Goal: Task Accomplishment & Management: Complete application form

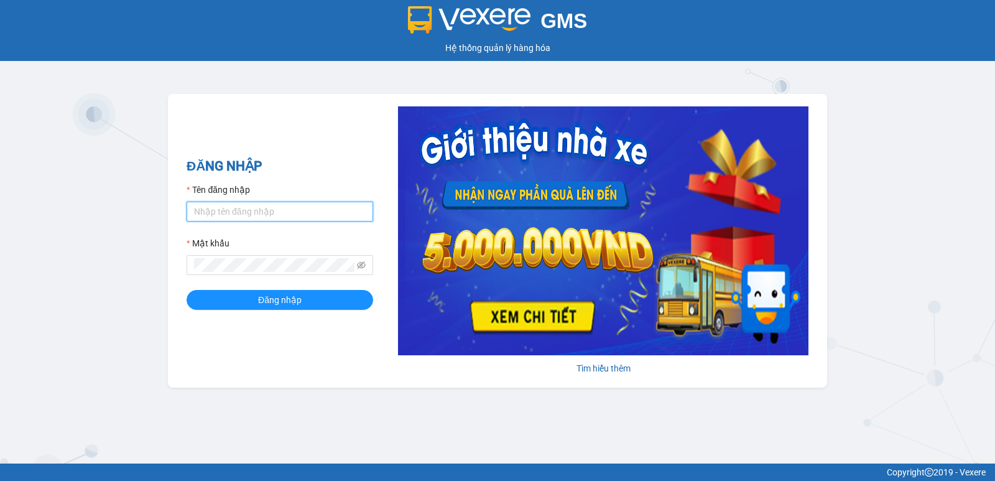
click at [311, 217] on input "Tên đăng nhập" at bounding box center [280, 211] width 187 height 20
type input "nguyenpht.kimhoang"
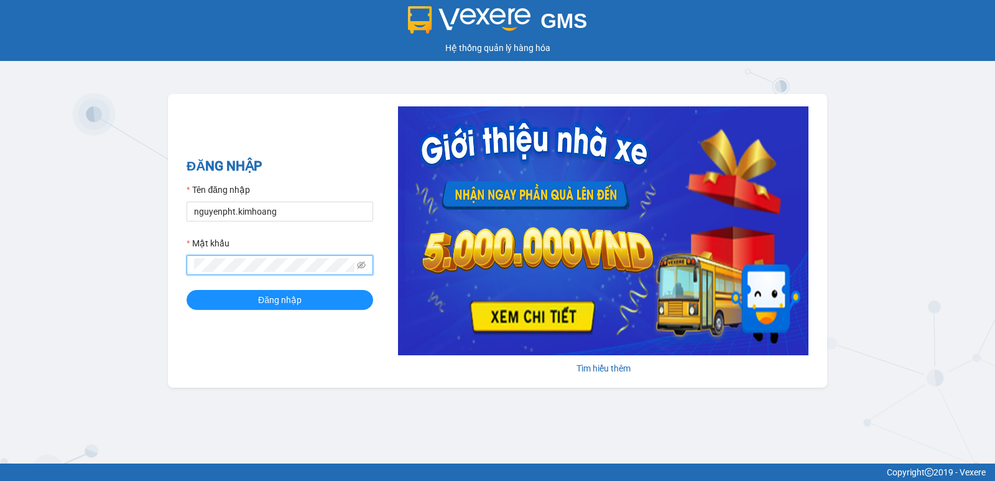
click at [187, 290] on button "Đăng nhập" at bounding box center [280, 300] width 187 height 20
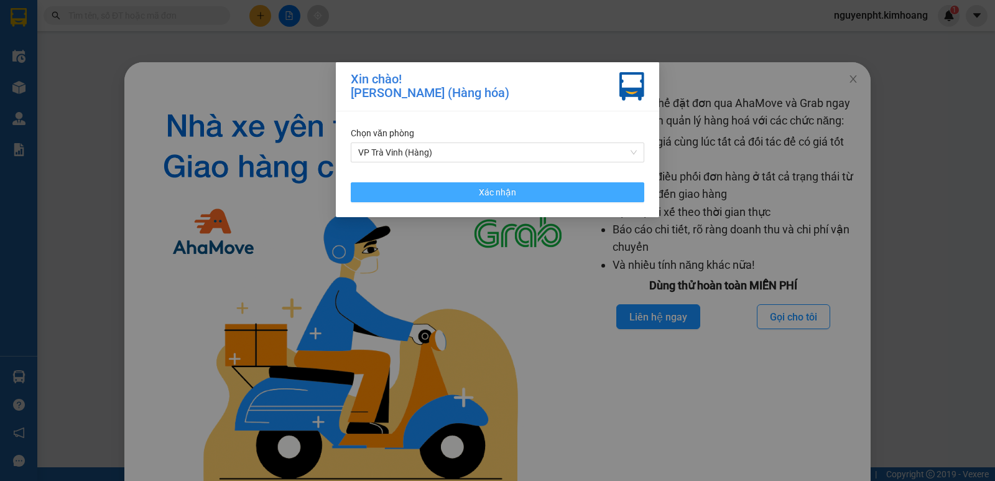
drag, startPoint x: 481, startPoint y: 192, endPoint x: 844, endPoint y: 101, distance: 374.9
click at [483, 192] on span "Xác nhận" at bounding box center [497, 192] width 37 height 14
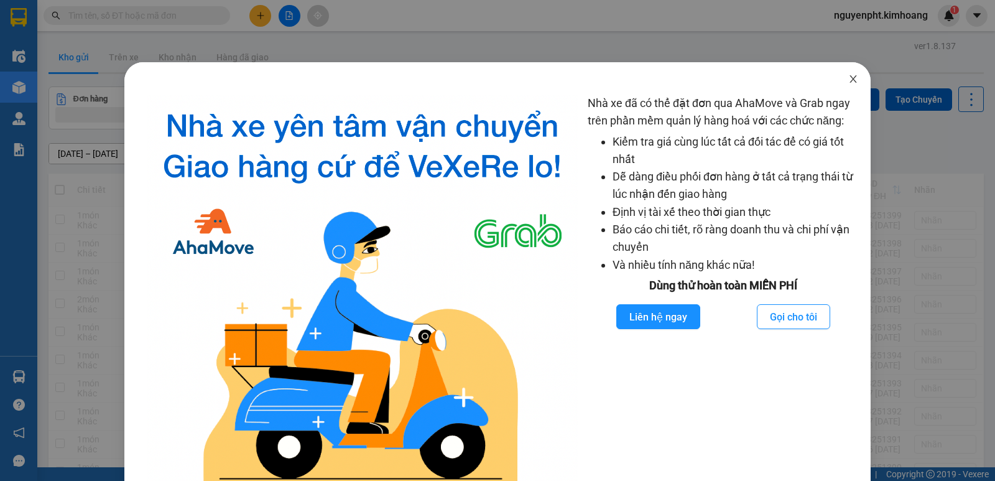
click at [848, 80] on icon "close" at bounding box center [853, 79] width 10 height 10
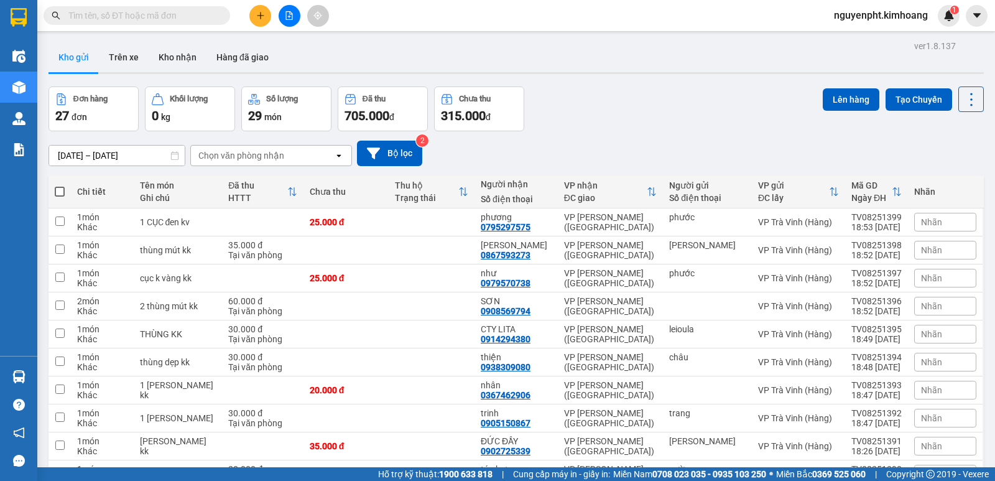
click at [266, 14] on button at bounding box center [260, 16] width 22 height 22
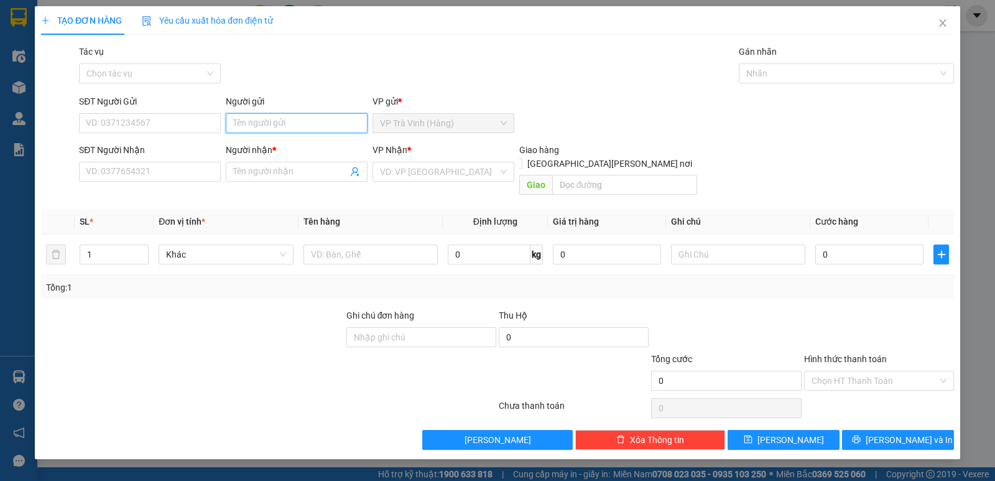
click at [269, 125] on input "Người gửi" at bounding box center [297, 123] width 142 height 20
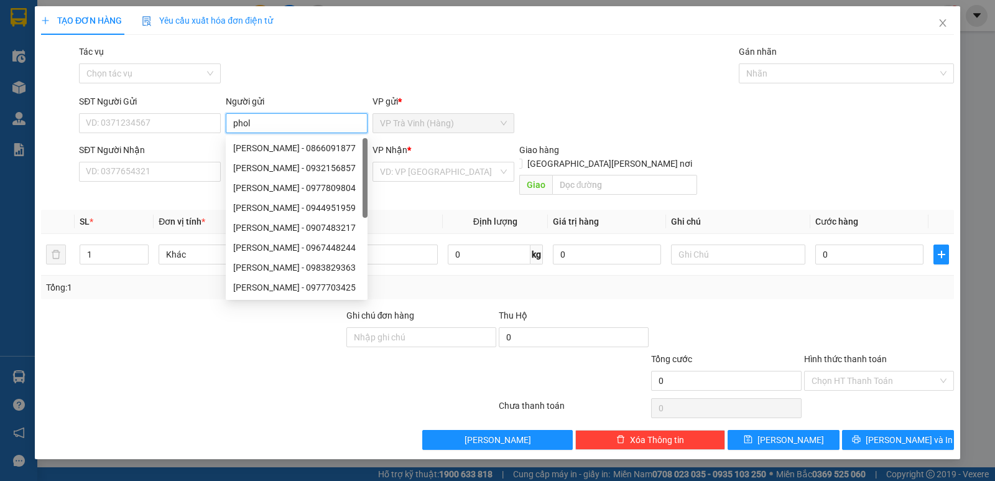
type input "phol"
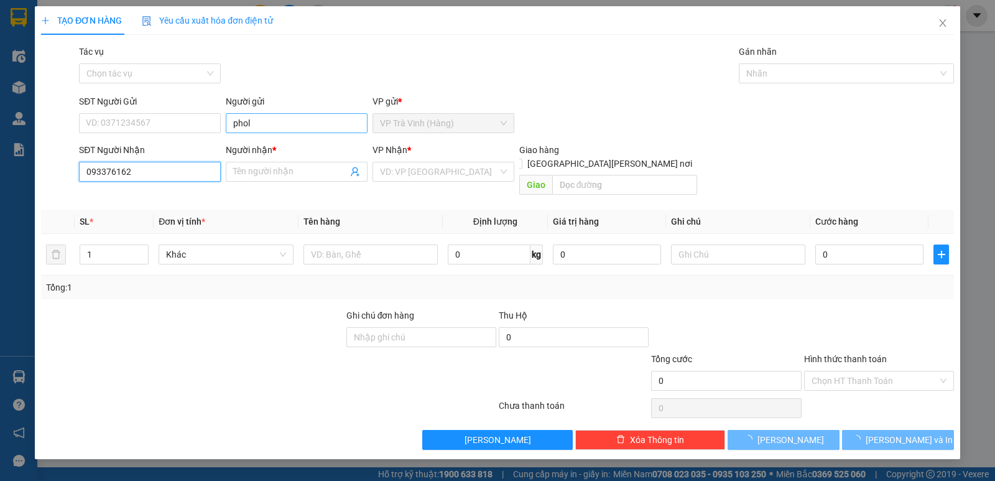
type input "0933761622"
click at [146, 200] on div "0933761622 - loan" at bounding box center [149, 197] width 127 height 14
type input "loan"
type input "40.000"
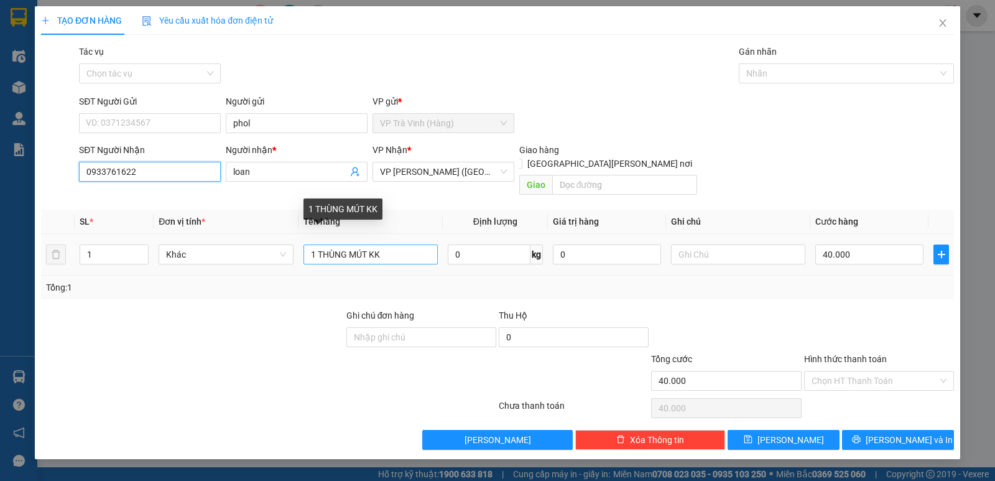
type input "0933761622"
click at [365, 244] on input "1 THÙNG MÚT KK" at bounding box center [370, 254] width 134 height 20
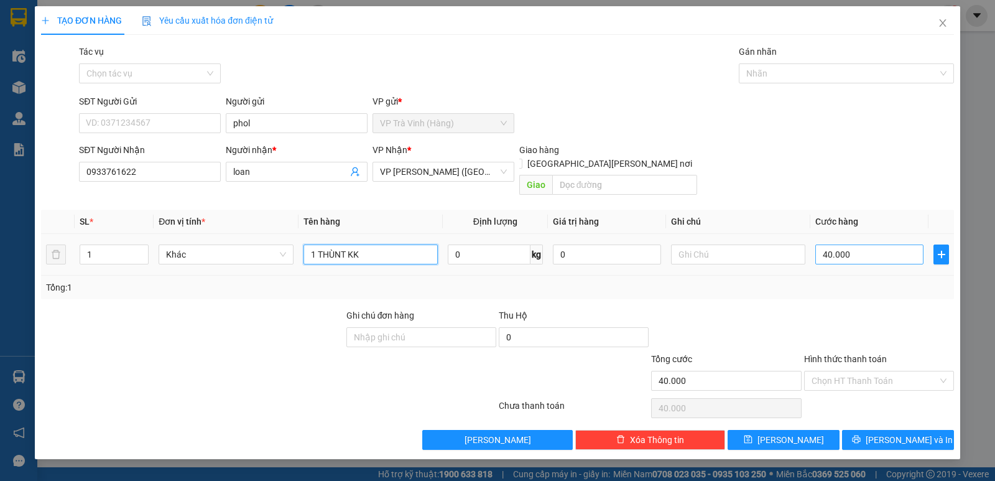
type input "1 THÙNT KK"
type input "3"
type input "30"
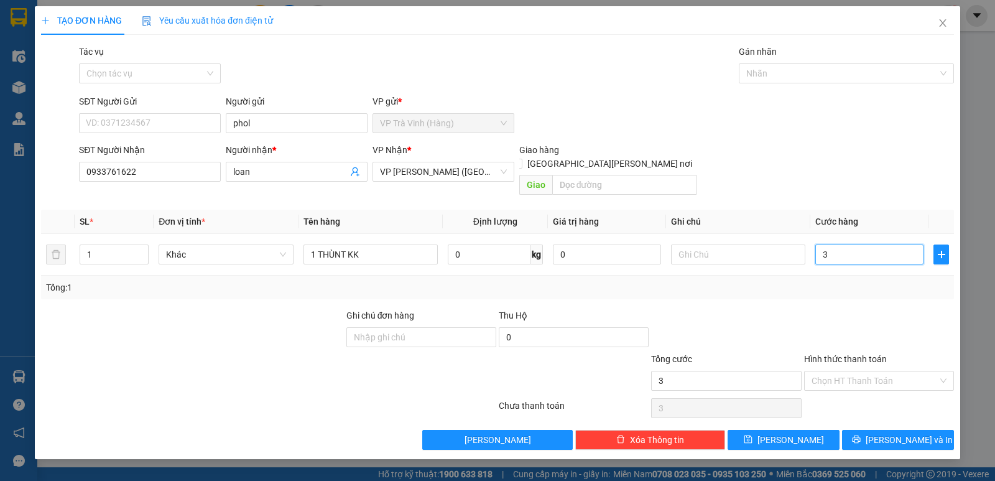
type input "30"
type input "30.000"
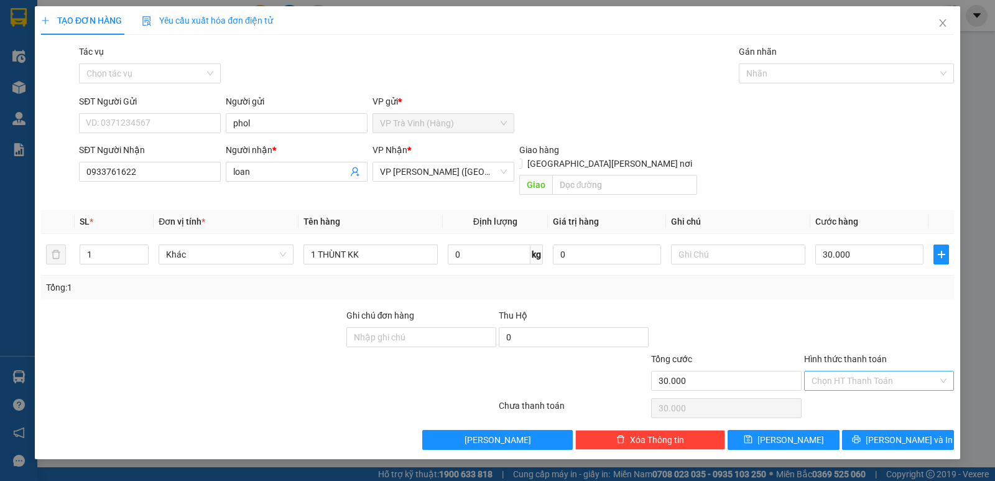
click at [869, 371] on input "Hình thức thanh toán" at bounding box center [874, 380] width 126 height 19
click at [856, 390] on div "Tại văn phòng" at bounding box center [878, 392] width 135 height 14
type input "0"
click at [885, 430] on button "[PERSON_NAME] và In" at bounding box center [898, 440] width 112 height 20
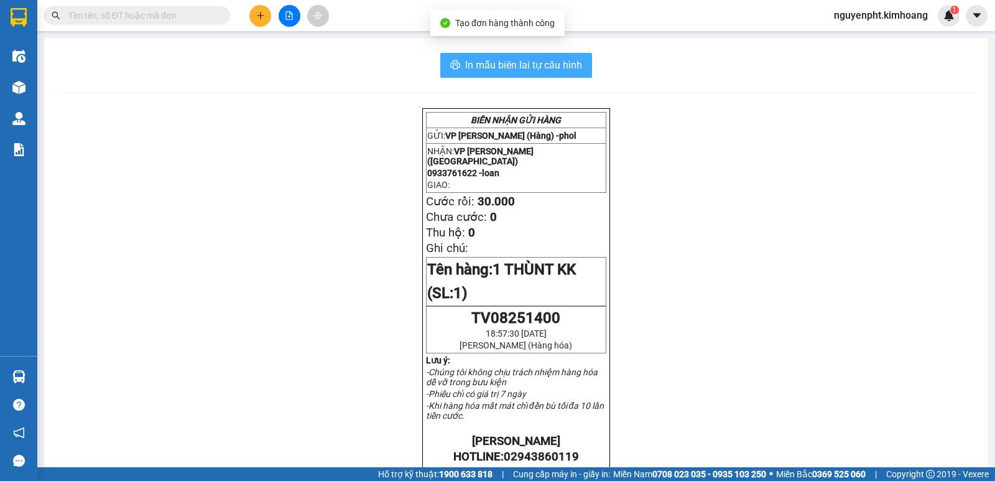
drag, startPoint x: 534, startPoint y: 67, endPoint x: 526, endPoint y: 70, distance: 7.9
click at [533, 68] on span "In mẫu biên lai tự cấu hình" at bounding box center [523, 65] width 117 height 16
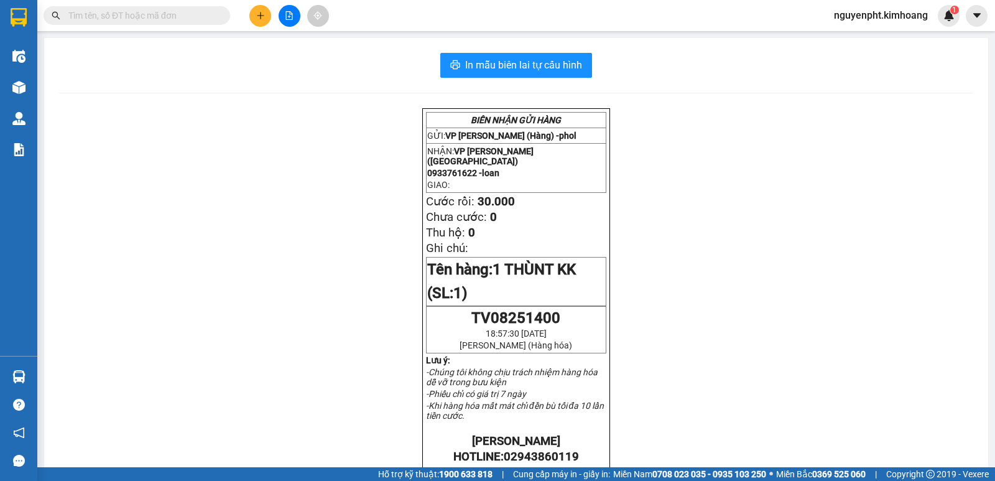
click at [162, 24] on span at bounding box center [137, 15] width 187 height 19
click at [873, 18] on span "nguyenpht.kimhoang" at bounding box center [881, 15] width 114 height 16
click at [863, 40] on span "Đăng xuất" at bounding box center [886, 39] width 90 height 14
